Goal: Task Accomplishment & Management: Use online tool/utility

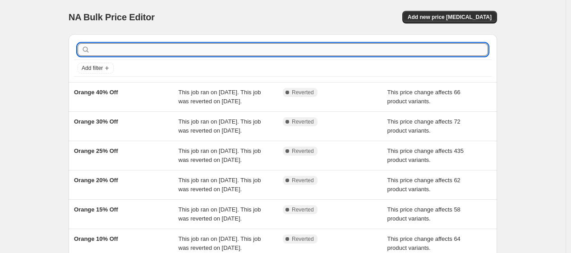
click at [190, 46] on input "text" at bounding box center [290, 49] width 396 height 13
type input "pink"
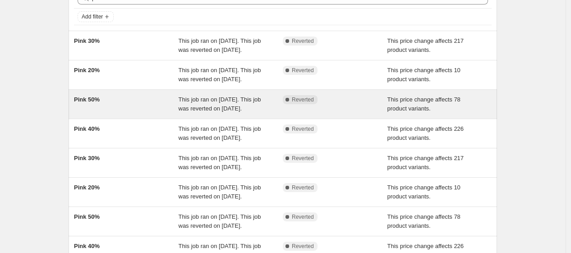
scroll to position [51, 0]
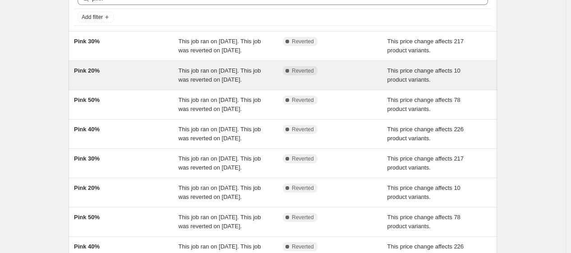
click at [110, 84] on div "Pink 20%" at bounding box center [126, 75] width 105 height 18
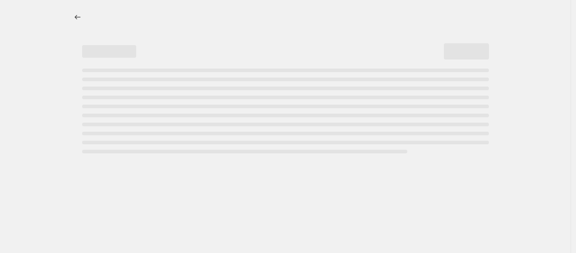
select select "pcap"
select select "no_change"
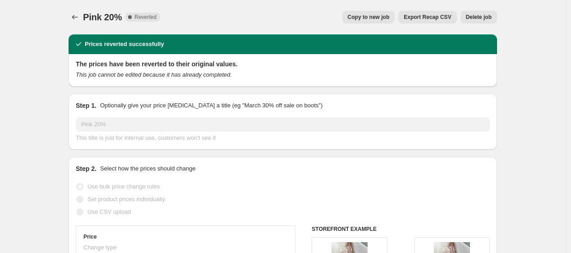
click at [370, 11] on button "Copy to new job" at bounding box center [368, 17] width 53 height 13
select select "pcap"
select select "no_change"
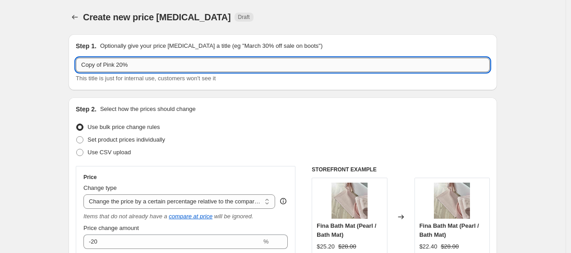
click at [104, 69] on input "Copy of Pink 20%" at bounding box center [283, 65] width 414 height 14
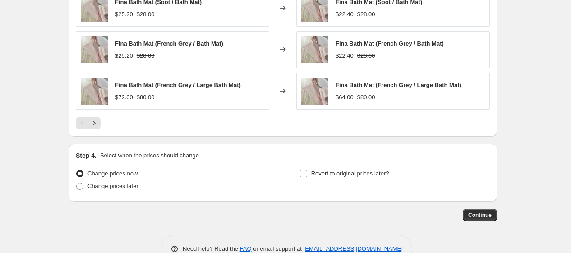
scroll to position [689, 0]
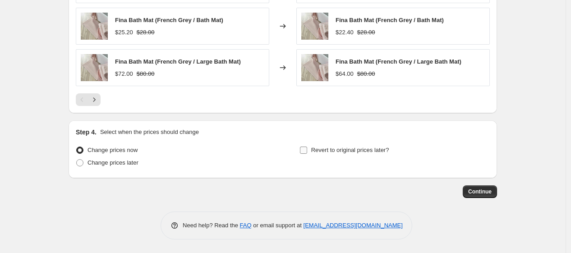
type input "Pink 20%"
click at [307, 149] on input "Revert to original prices later?" at bounding box center [303, 150] width 7 height 7
checkbox input "true"
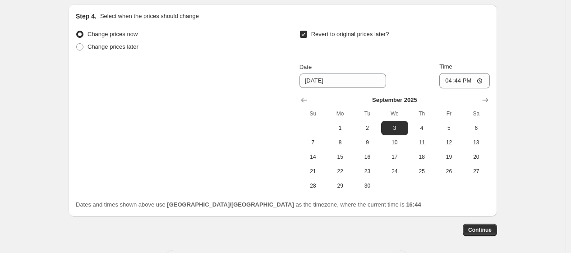
scroll to position [805, 0]
click at [464, 83] on input "16:44" at bounding box center [465, 80] width 51 height 15
type input "11:00"
click at [486, 230] on span "Continue" at bounding box center [479, 229] width 23 height 7
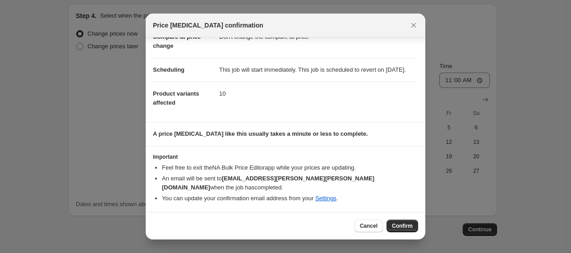
scroll to position [61, 0]
click at [399, 228] on span "Confirm" at bounding box center [402, 225] width 21 height 7
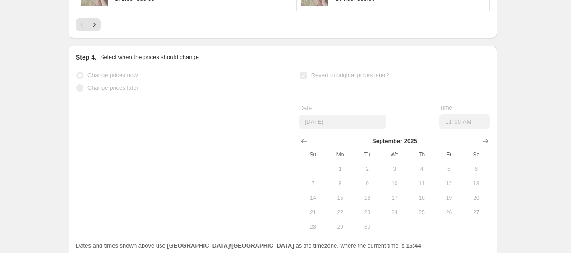
click at [399, 228] on td at bounding box center [394, 227] width 27 height 14
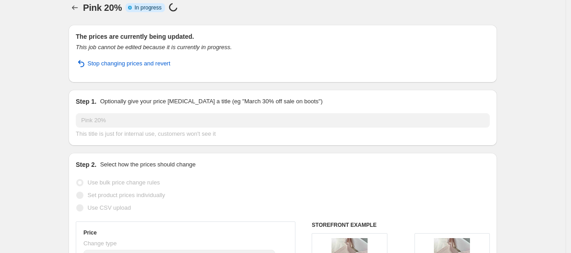
scroll to position [0, 0]
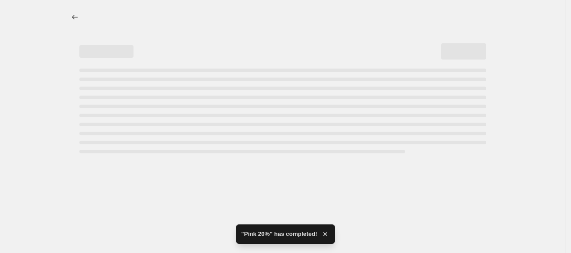
select select "pcap"
select select "no_change"
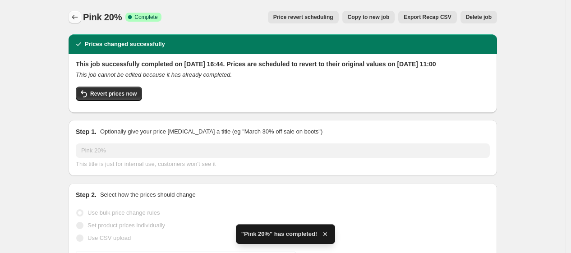
click at [77, 19] on icon "Price change jobs" at bounding box center [74, 17] width 9 height 9
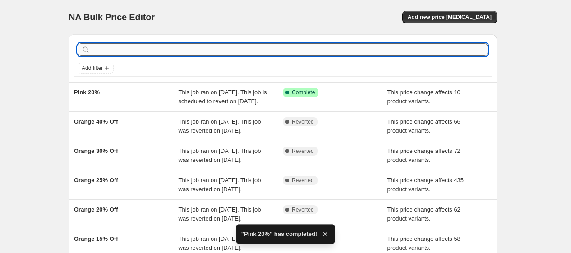
click at [129, 48] on input "text" at bounding box center [290, 49] width 396 height 13
type input "pi"
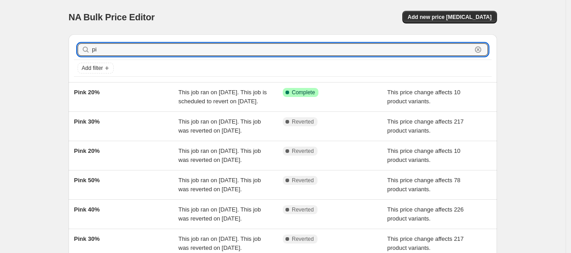
click at [129, 48] on input "pi" at bounding box center [282, 49] width 380 height 13
type input "pink"
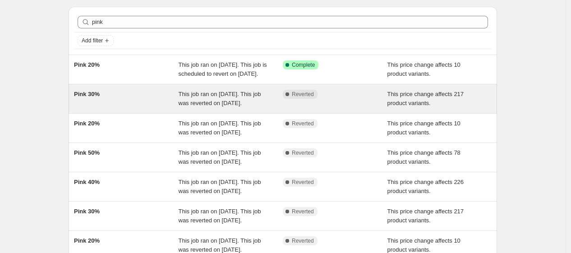
scroll to position [37, 0]
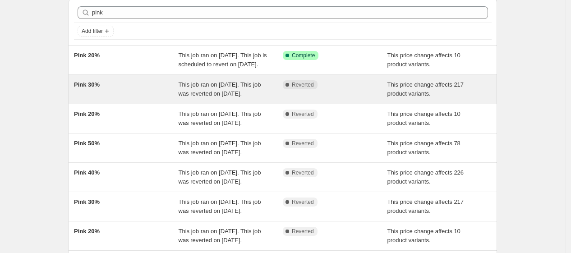
click at [159, 98] on div "Pink 30%" at bounding box center [126, 89] width 105 height 18
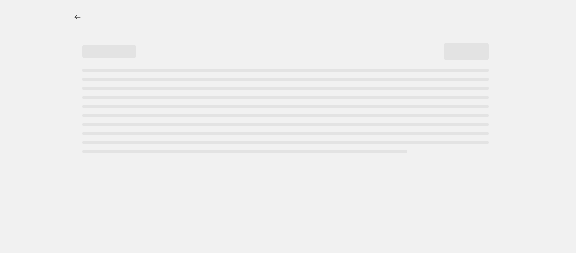
select select "pcap"
select select "no_change"
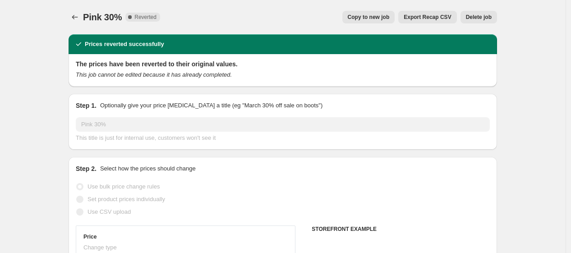
click at [359, 19] on span "Copy to new job" at bounding box center [369, 17] width 42 height 7
select select "pcap"
select select "no_change"
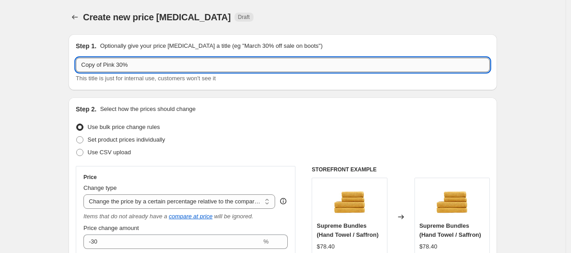
click at [105, 68] on input "Copy of Pink 30%" at bounding box center [283, 65] width 414 height 14
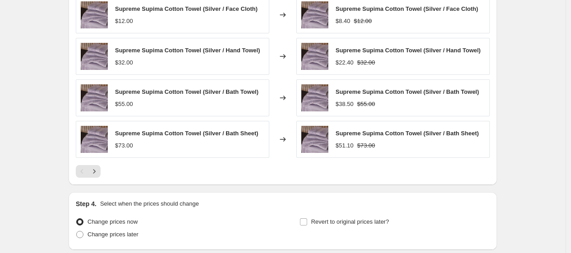
scroll to position [689, 0]
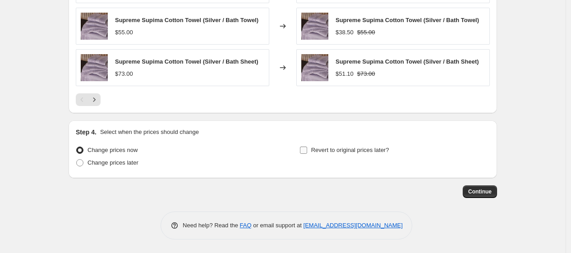
type input "Pink 30%"
click at [307, 147] on input "Revert to original prices later?" at bounding box center [303, 150] width 7 height 7
checkbox input "true"
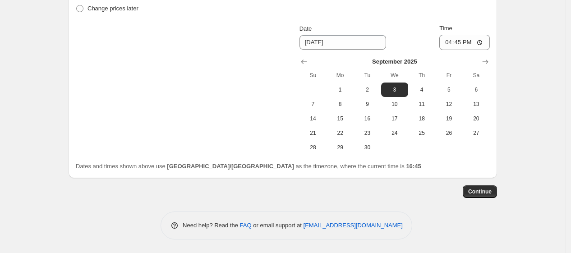
scroll to position [844, 0]
click at [463, 43] on input "16:45" at bounding box center [465, 42] width 51 height 15
type input "11:00"
click at [480, 189] on span "Continue" at bounding box center [479, 191] width 23 height 7
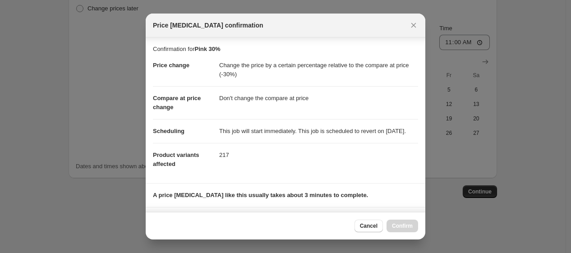
scroll to position [145, 0]
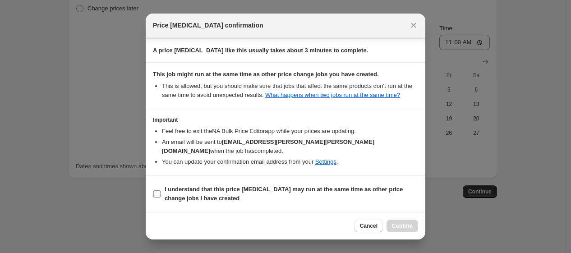
click at [321, 202] on span "I understand that this price change job may run at the same time as other price…" at bounding box center [292, 194] width 254 height 18
click at [161, 198] on input "I understand that this price change job may run at the same time as other price…" at bounding box center [156, 193] width 7 height 7
checkbox input "true"
click at [405, 228] on span "Confirm" at bounding box center [402, 225] width 21 height 7
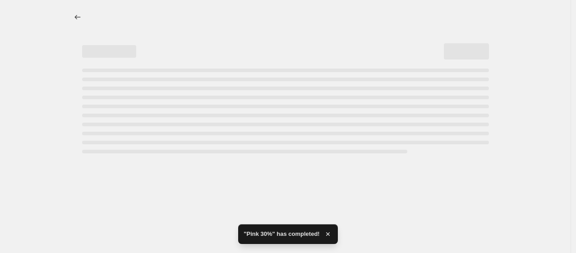
select select "pcap"
select select "no_change"
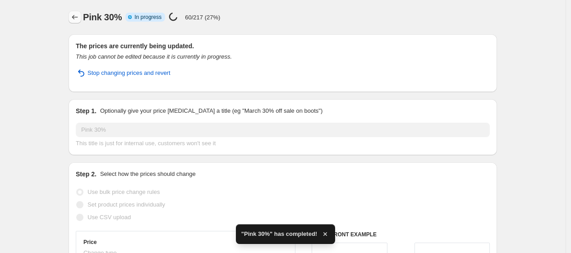
click at [79, 14] on icon "Price change jobs" at bounding box center [74, 17] width 9 height 9
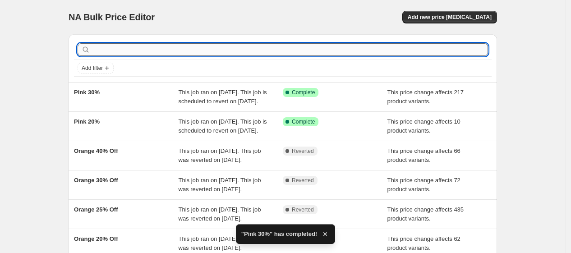
click at [172, 49] on input "text" at bounding box center [290, 49] width 396 height 13
type input "pin"
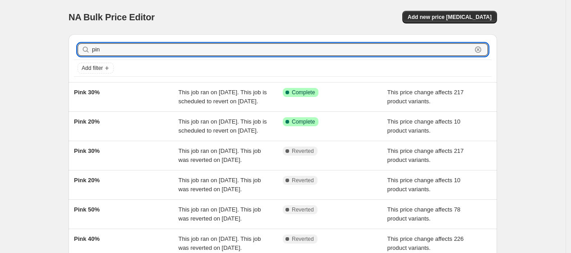
click at [172, 49] on input "pin" at bounding box center [282, 49] width 380 height 13
type input "pink"
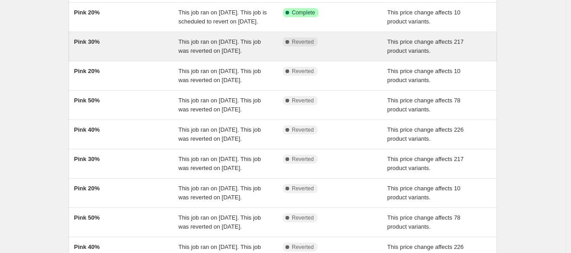
scroll to position [113, 0]
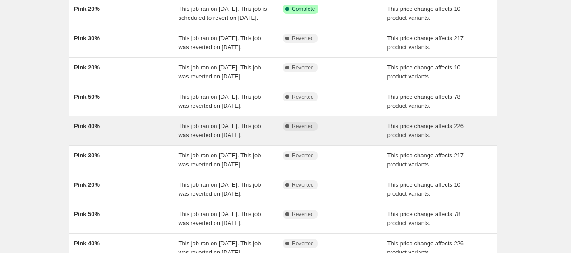
click at [185, 139] on span "This job ran on 26 July 2025. This job was reverted on 3 August 2025." at bounding box center [220, 131] width 83 height 16
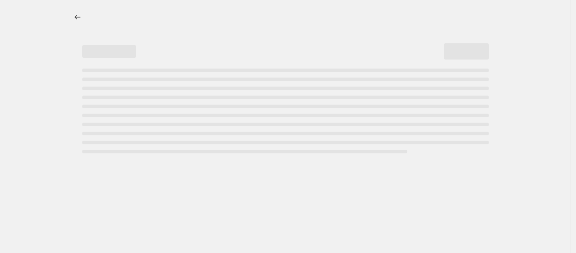
select select "pcap"
select select "no_change"
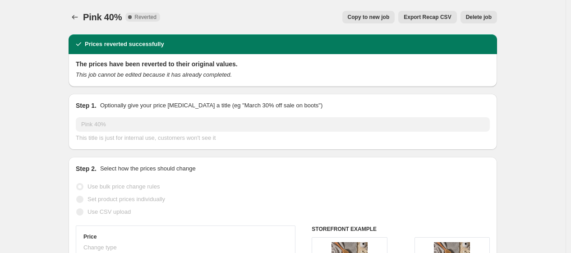
click at [378, 22] on button "Copy to new job" at bounding box center [368, 17] width 53 height 13
select select "pcap"
select select "no_change"
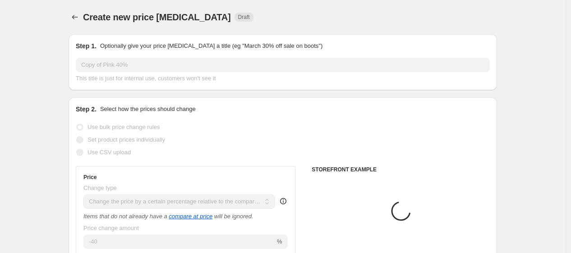
click at [145, 55] on div "Step 1. Optionally give your price change job a title (eg "March 30% off sale o…" at bounding box center [283, 63] width 414 height 42
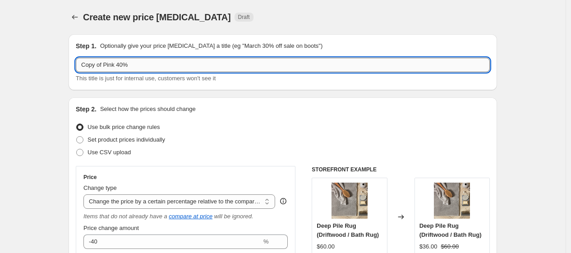
click at [106, 64] on input "Copy of Pink 40%" at bounding box center [283, 65] width 414 height 14
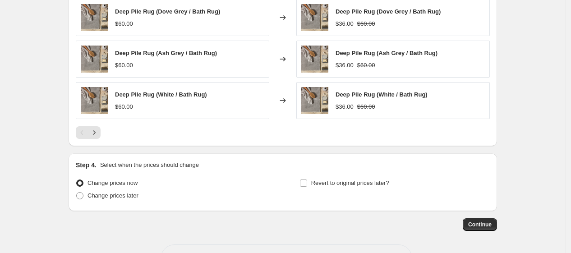
scroll to position [689, 0]
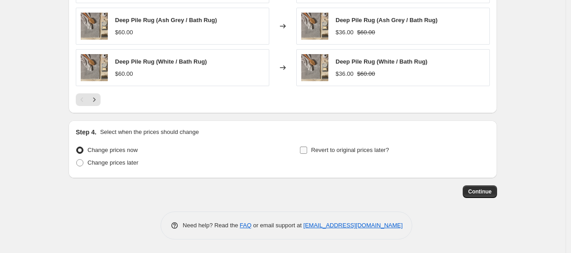
type input "Pink 40%"
click at [305, 151] on input "Revert to original prices later?" at bounding box center [303, 150] width 7 height 7
checkbox input "true"
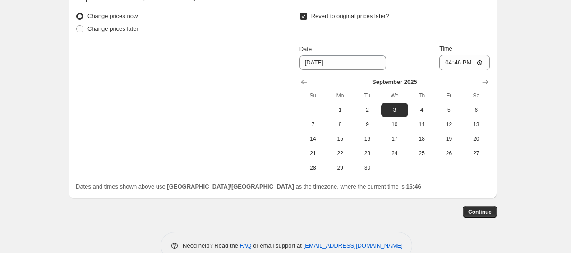
scroll to position [823, 0]
click at [458, 63] on input "16:46" at bounding box center [465, 62] width 51 height 15
type input "11:00"
click at [493, 217] on button "Continue" at bounding box center [480, 211] width 34 height 13
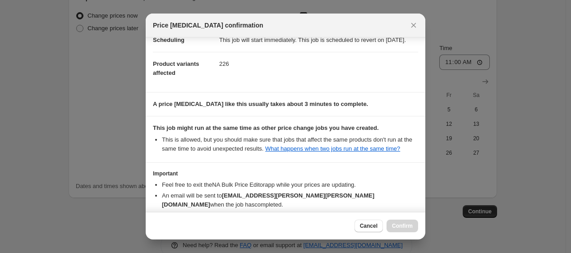
scroll to position [145, 0]
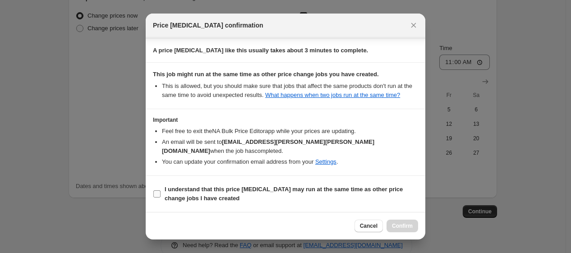
click at [315, 194] on span "I understand that this price change job may run at the same time as other price…" at bounding box center [292, 194] width 254 height 18
click at [161, 194] on input "I understand that this price change job may run at the same time as other price…" at bounding box center [156, 193] width 7 height 7
checkbox input "true"
click at [400, 227] on span "Confirm" at bounding box center [402, 225] width 21 height 7
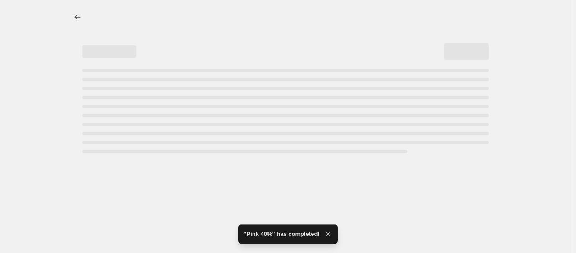
select select "pcap"
select select "no_change"
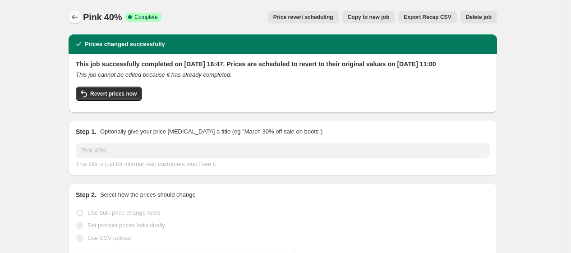
click at [76, 15] on icon "Price change jobs" at bounding box center [74, 17] width 9 height 9
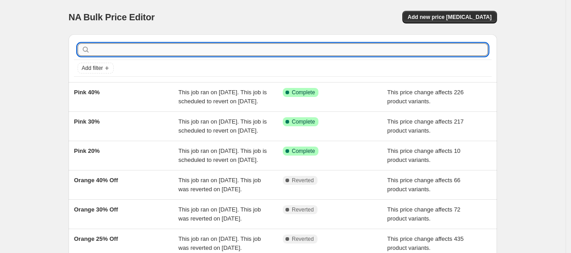
click at [119, 50] on input "text" at bounding box center [290, 49] width 396 height 13
type input "pink"
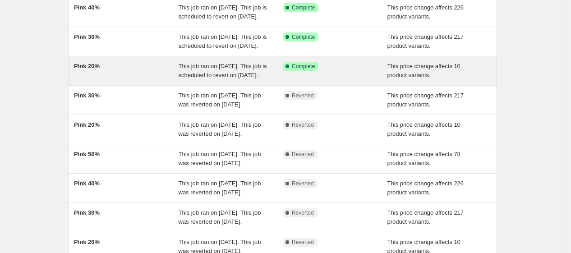
scroll to position [104, 0]
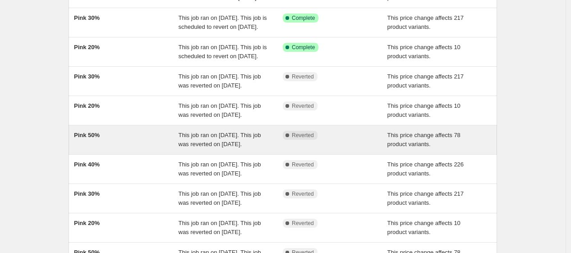
click at [163, 149] on div "Pink 50%" at bounding box center [126, 140] width 105 height 18
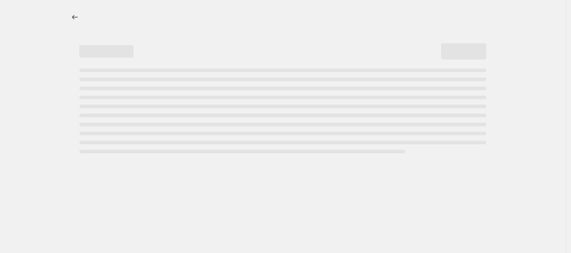
select select "pcap"
select select "no_change"
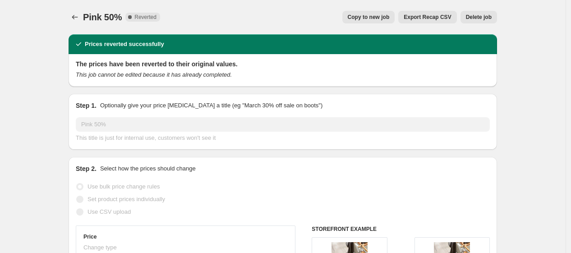
click at [373, 18] on span "Copy to new job" at bounding box center [369, 17] width 42 height 7
select select "pcap"
select select "no_change"
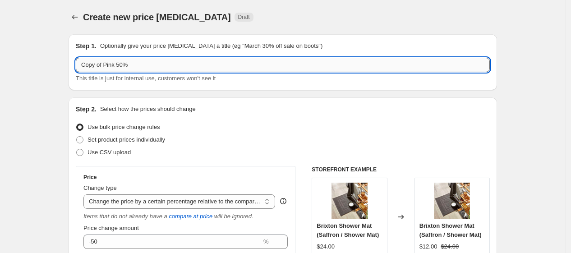
click at [105, 64] on input "Copy of Pink 50%" at bounding box center [283, 65] width 414 height 14
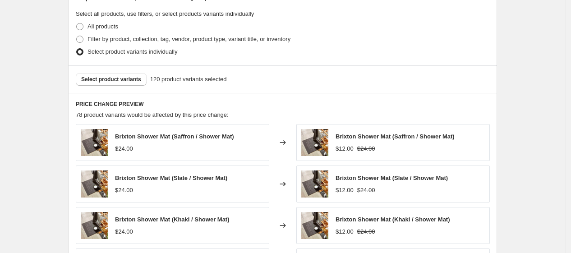
scroll to position [689, 0]
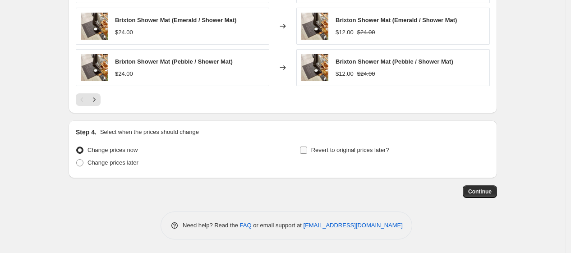
type input "Pink 50%"
click at [307, 153] on input "Revert to original prices later?" at bounding box center [303, 150] width 7 height 7
checkbox input "true"
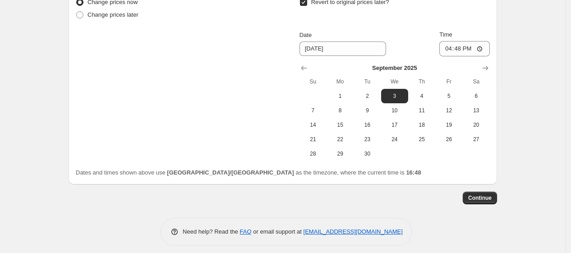
scroll to position [837, 0]
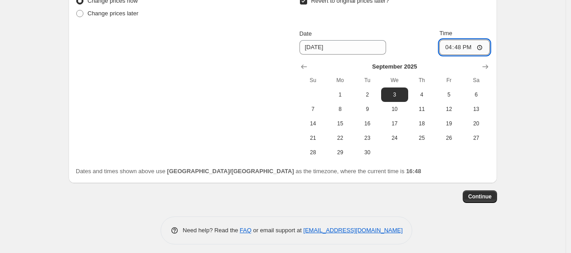
click at [459, 47] on input "16:48" at bounding box center [465, 47] width 51 height 15
type input "11:00"
click at [485, 196] on span "Continue" at bounding box center [479, 196] width 23 height 7
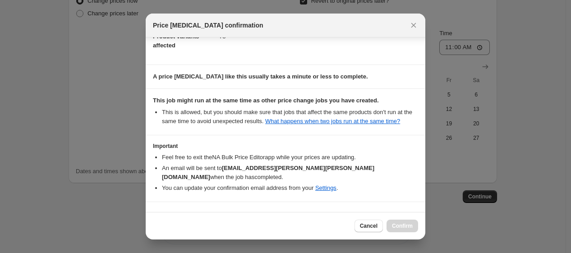
scroll to position [145, 0]
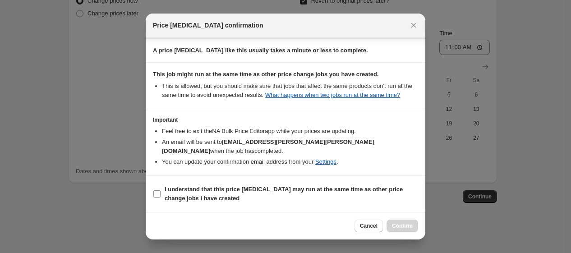
click at [326, 187] on b "I understand that this price change job may run at the same time as other price…" at bounding box center [284, 194] width 238 height 16
click at [161, 190] on input "I understand that this price change job may run at the same time as other price…" at bounding box center [156, 193] width 7 height 7
checkbox input "true"
click at [393, 227] on button "Confirm" at bounding box center [403, 226] width 32 height 13
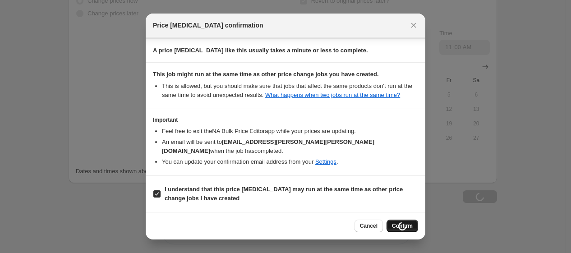
type input "Pink 50%"
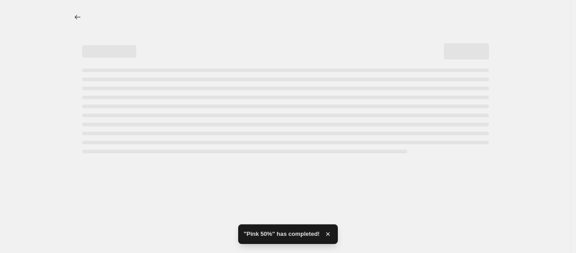
select select "pcap"
select select "no_change"
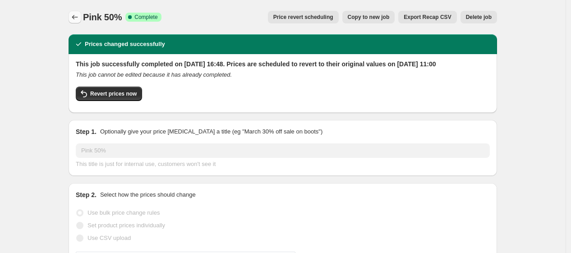
click at [79, 20] on icon "Price change jobs" at bounding box center [74, 17] width 9 height 9
